Goal: Information Seeking & Learning: Learn about a topic

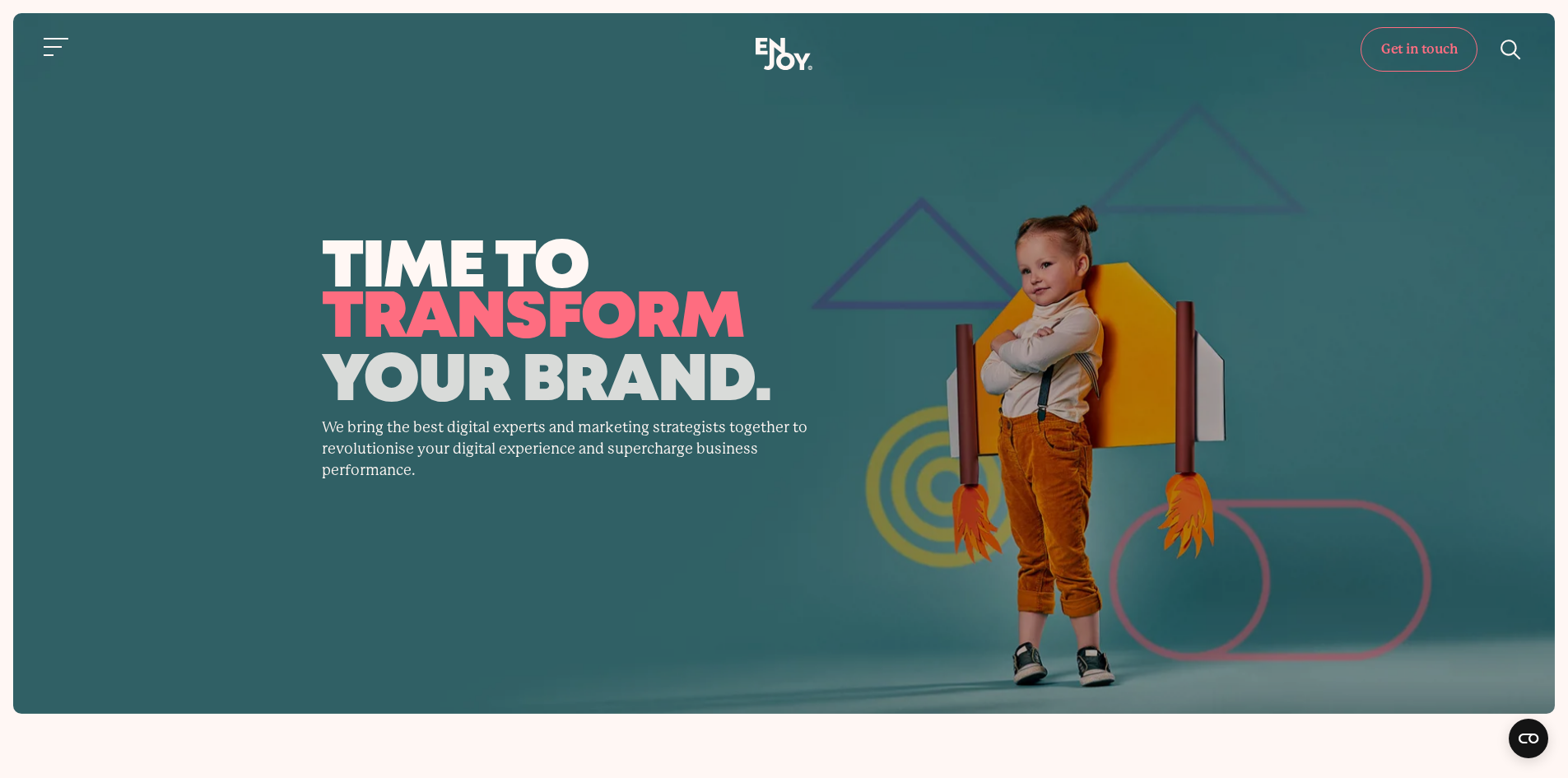
click at [1416, 50] on link "Get in touch" at bounding box center [1418, 49] width 117 height 44
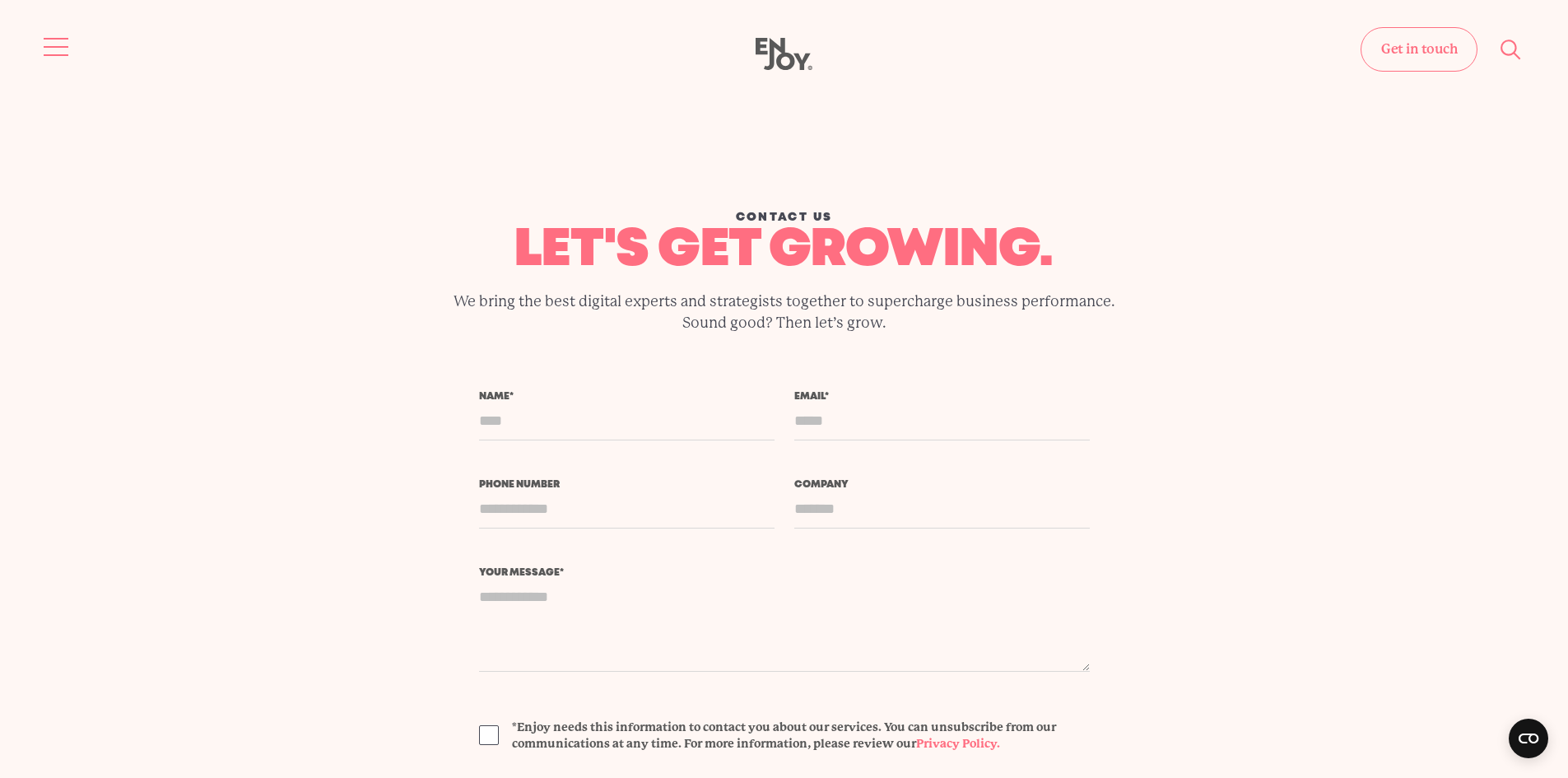
click at [54, 43] on button "Site navigation" at bounding box center [57, 47] width 35 height 35
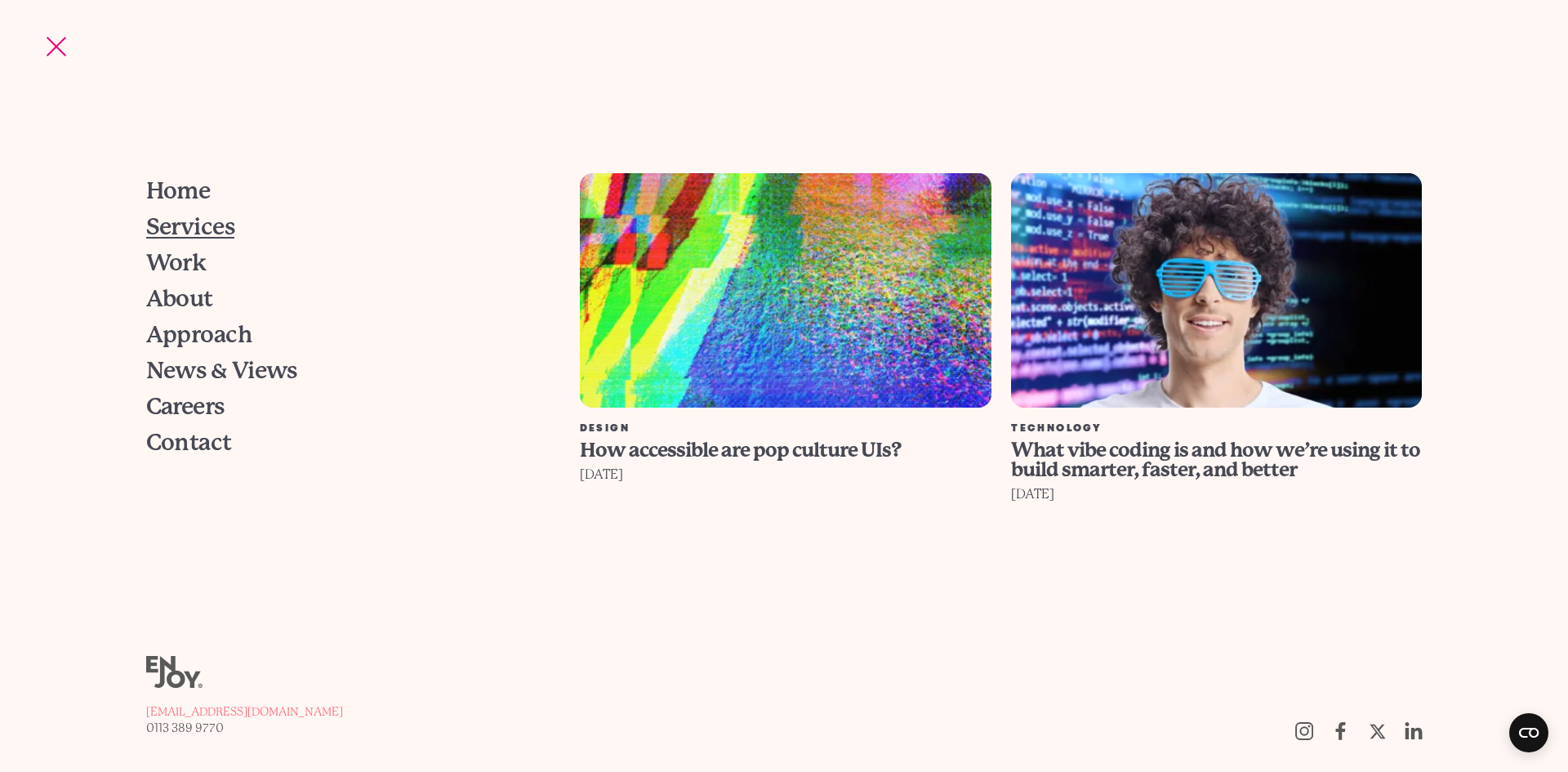
click at [179, 229] on span "Services" at bounding box center [191, 227] width 89 height 23
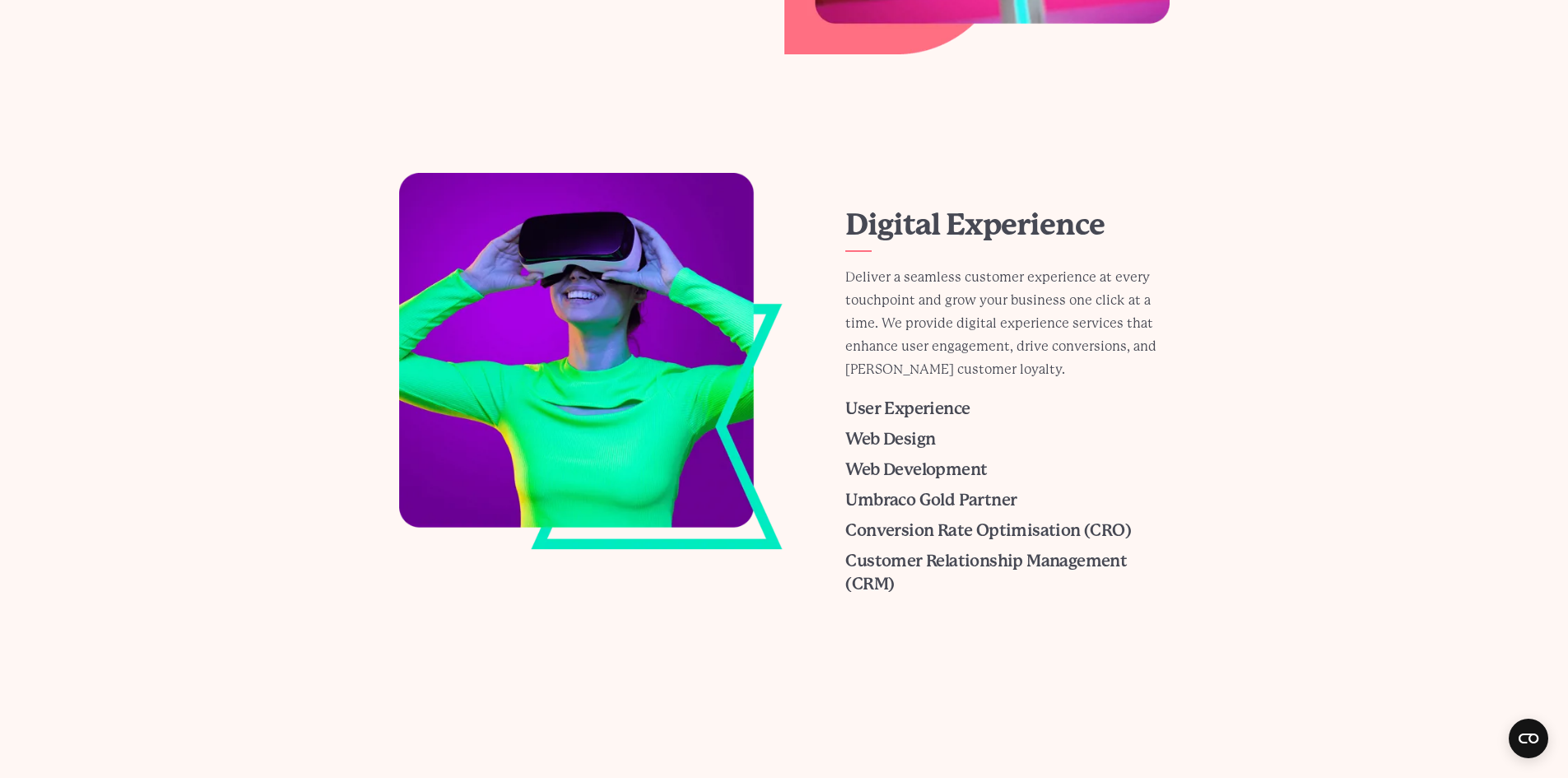
scroll to position [741, 0]
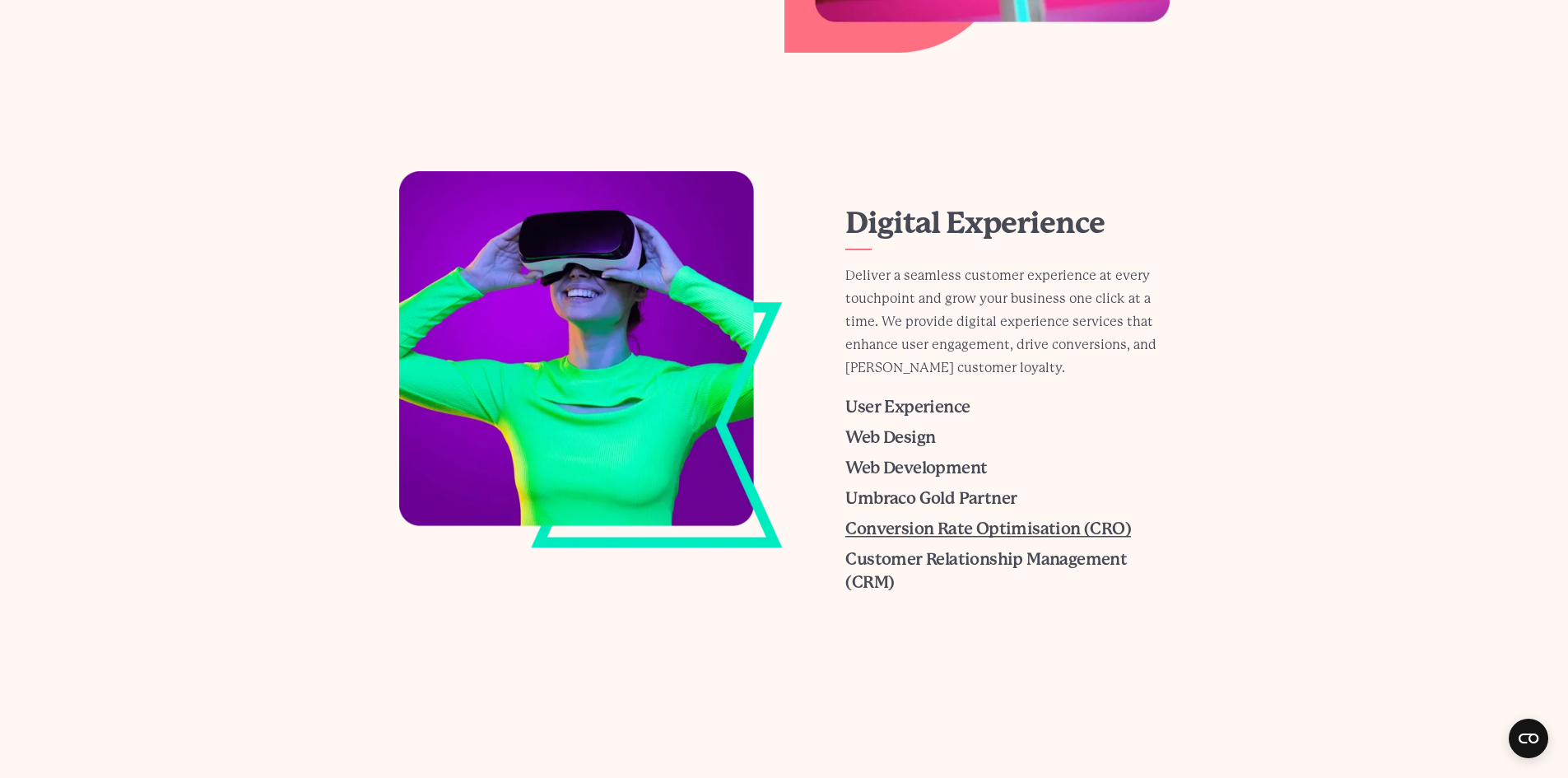
click at [936, 531] on span "Conversion Rate Optimisation (CRO)" at bounding box center [988, 529] width 286 height 19
